Goal: Task Accomplishment & Management: Use online tool/utility

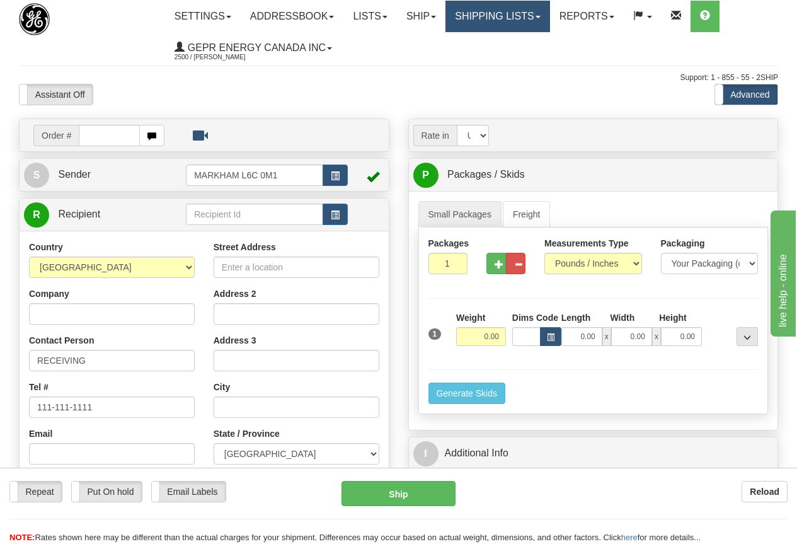
click at [503, 14] on link "Shipping lists" at bounding box center [497, 16] width 104 height 31
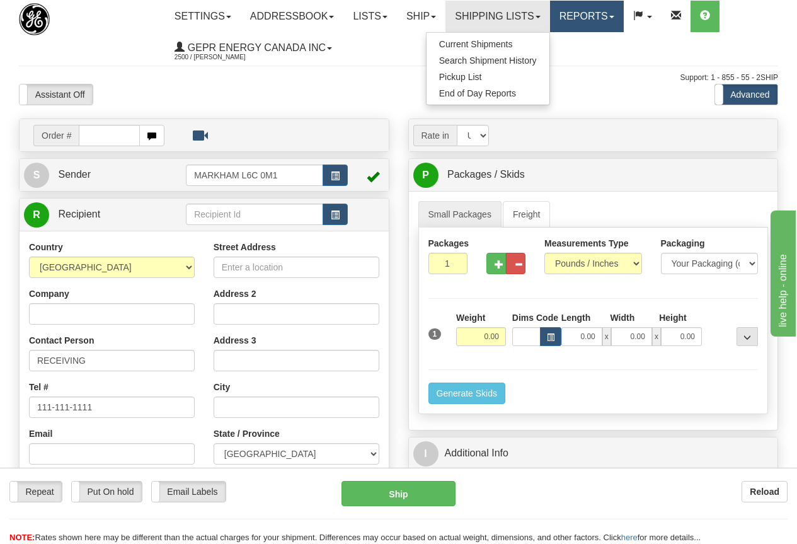
click at [598, 16] on link "Reports" at bounding box center [587, 16] width 74 height 31
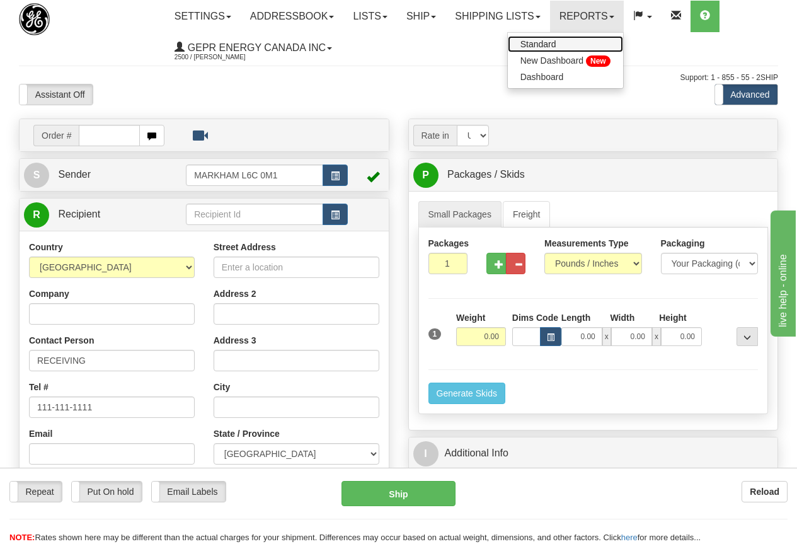
click at [556, 43] on span "Standard" at bounding box center [538, 44] width 36 height 10
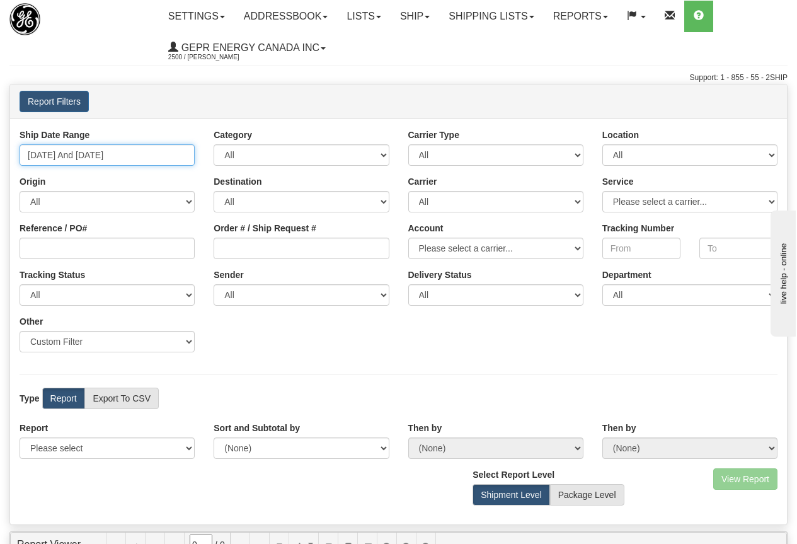
click at [118, 152] on input "09/10/2025 And 09/16/2025" at bounding box center [107, 154] width 175 height 21
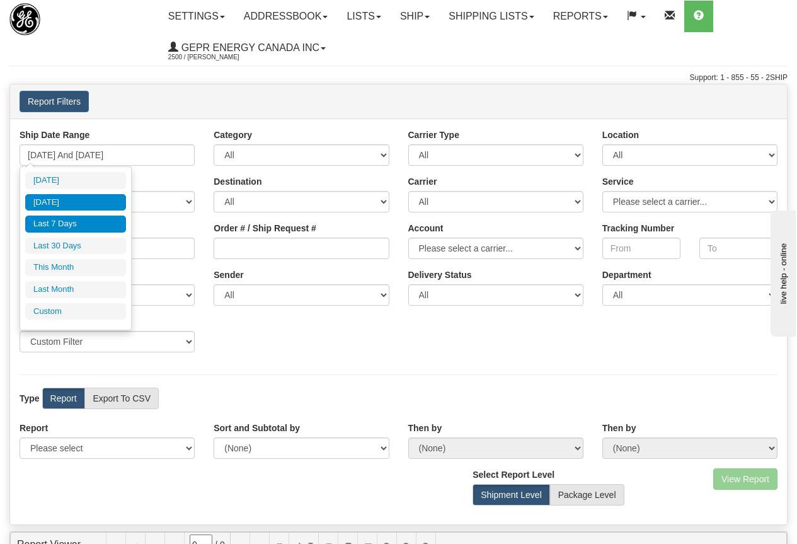
click at [67, 202] on li "Yesterday" at bounding box center [75, 202] width 101 height 17
type input "09/15/2025 And 09/15/2025"
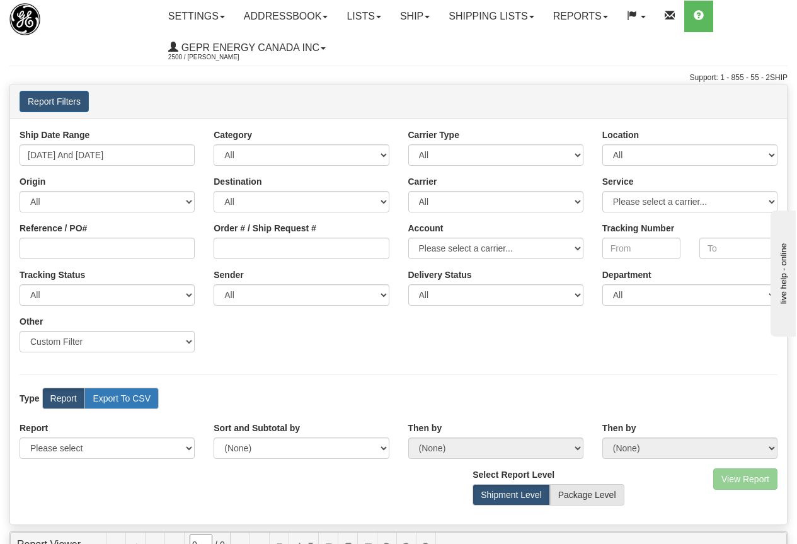
click at [115, 395] on label "Export To CSV" at bounding box center [121, 397] width 74 height 21
radio input "true"
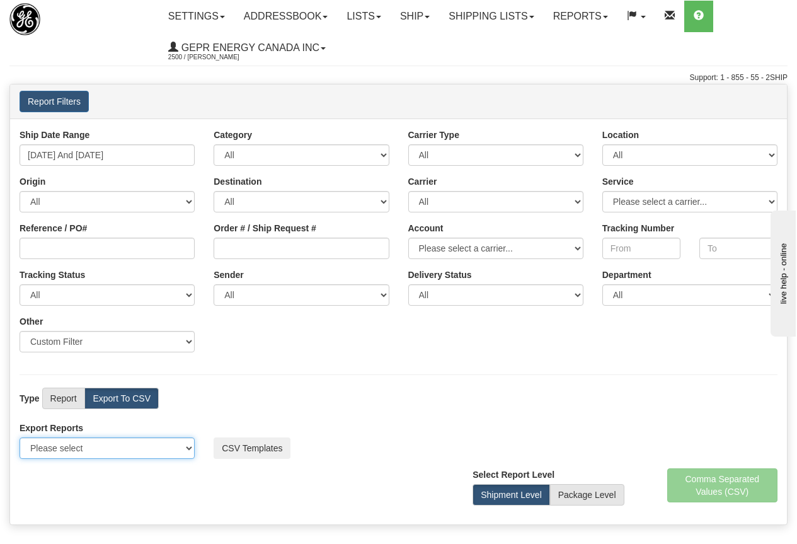
click at [188, 447] on select "Please select US Imports Section 321 US Imports Section 321 V2 US Imports Secti…" at bounding box center [107, 447] width 175 height 21
select select "211"
click at [20, 437] on select "Please select US Imports Section 321 US Imports Section 321 V2 US Imports Secti…" at bounding box center [107, 447] width 175 height 21
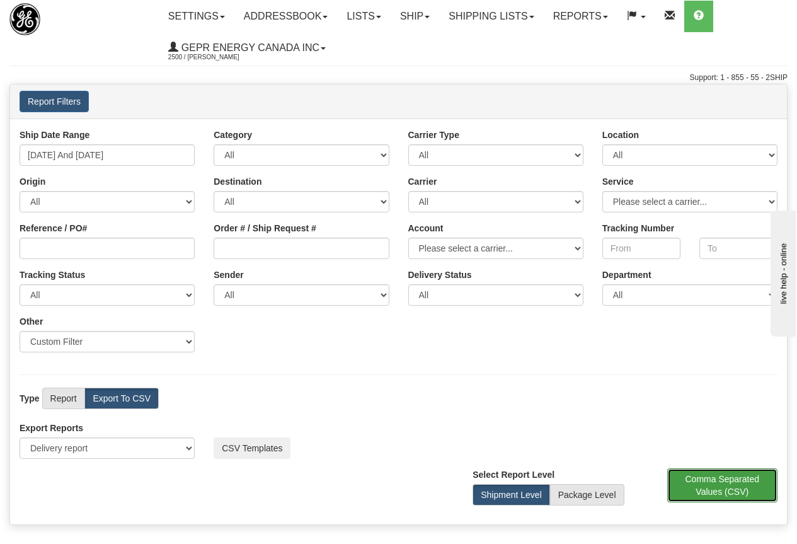
click at [726, 488] on button "Comma Separated Values (CSV)" at bounding box center [722, 485] width 111 height 34
